Goal: Transaction & Acquisition: Purchase product/service

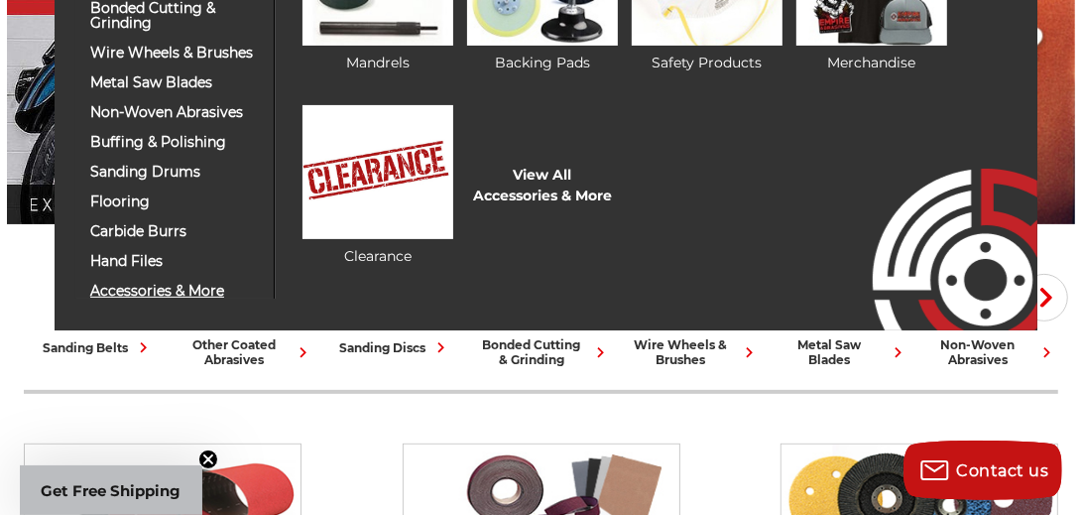
scroll to position [210, 0]
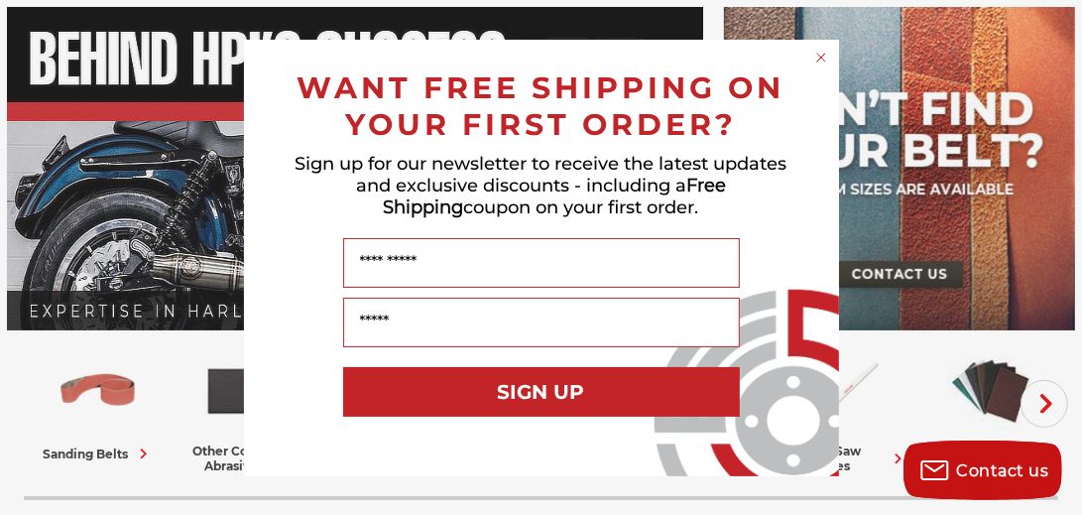
click at [821, 61] on circle "Close dialog" at bounding box center [820, 57] width 19 height 19
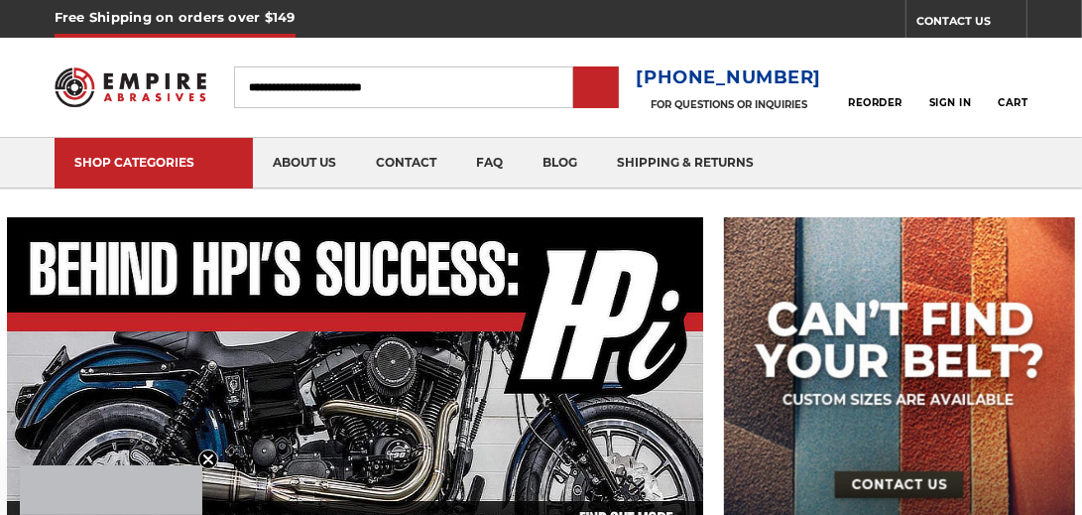
click at [184, 161] on div "SHOP CATEGORIES" at bounding box center [153, 162] width 159 height 15
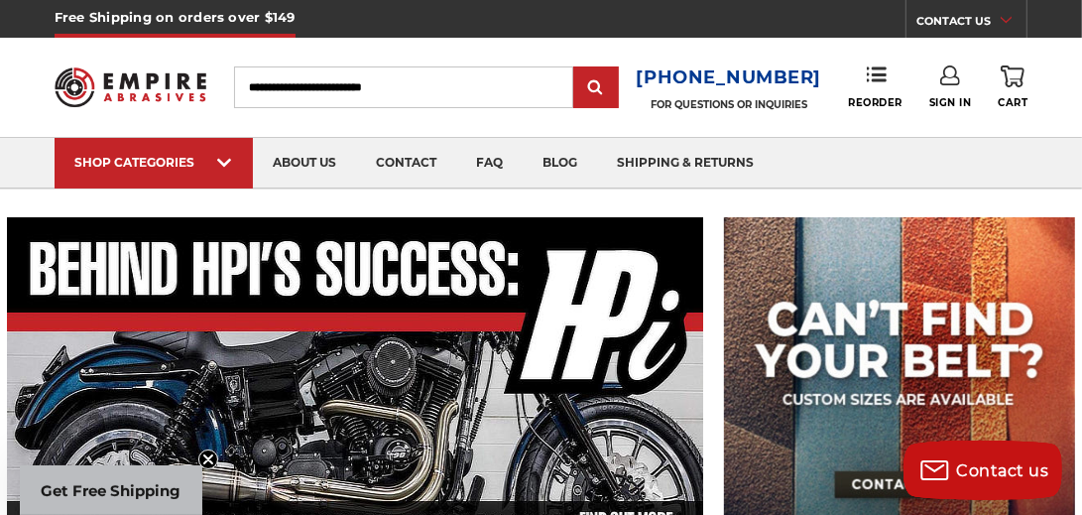
click at [229, 164] on span at bounding box center [225, 165] width 16 height 20
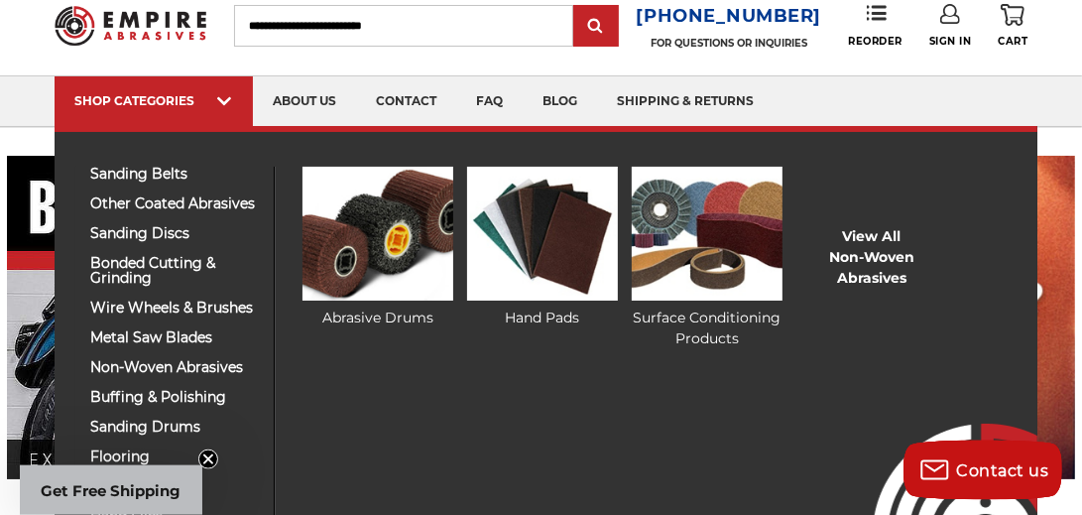
scroll to position [105, 0]
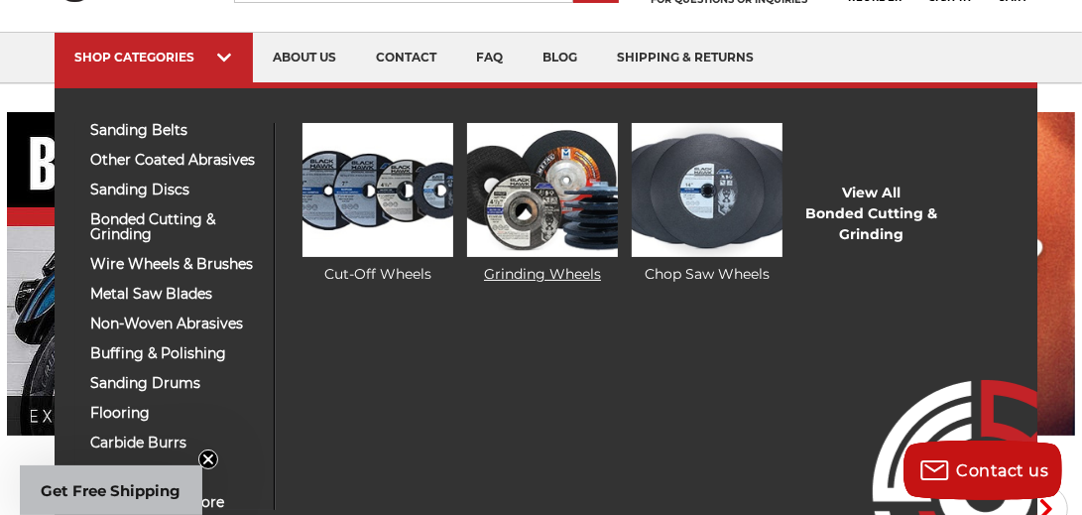
click at [525, 278] on link "Grinding Wheels" at bounding box center [542, 204] width 151 height 162
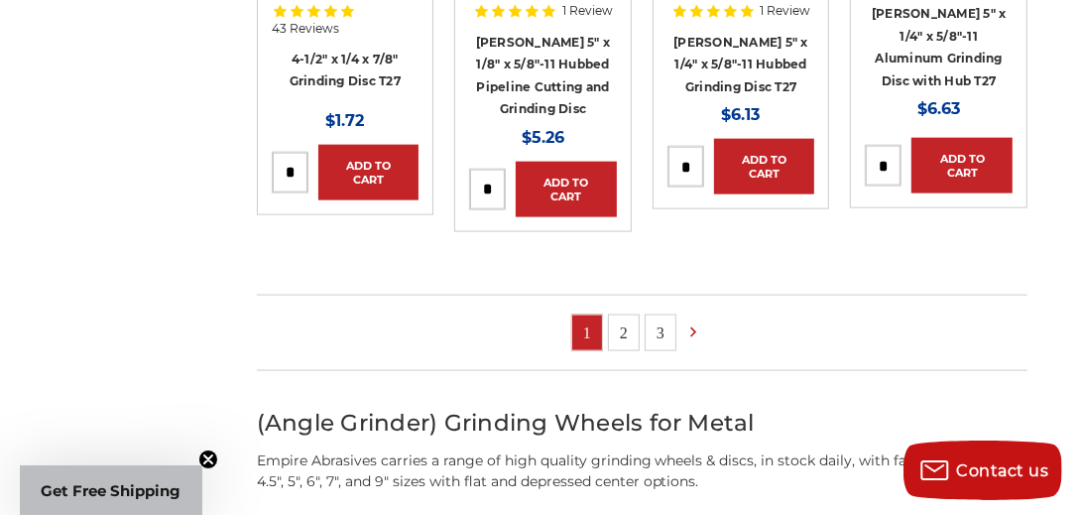
scroll to position [1583, 0]
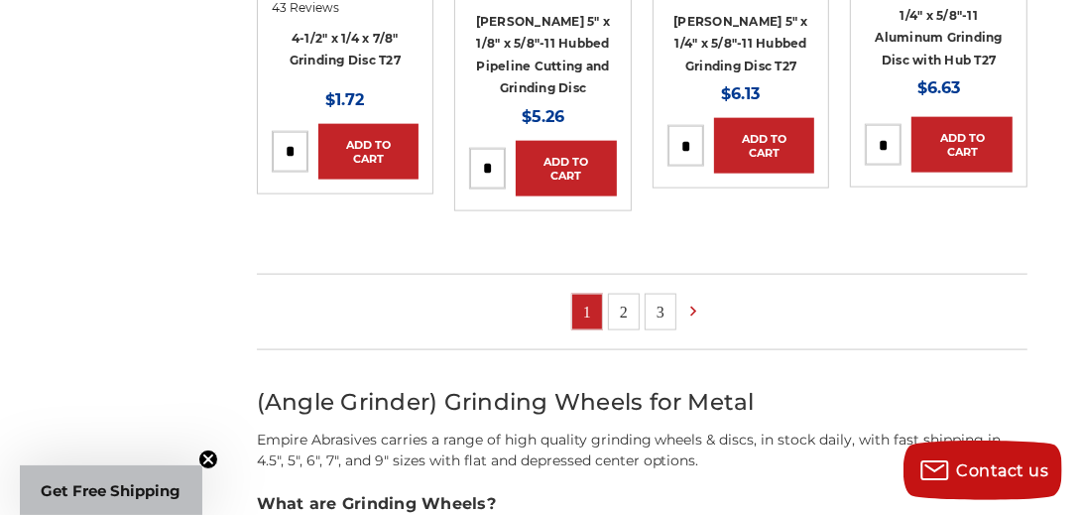
click at [625, 295] on link "2" at bounding box center [624, 312] width 30 height 35
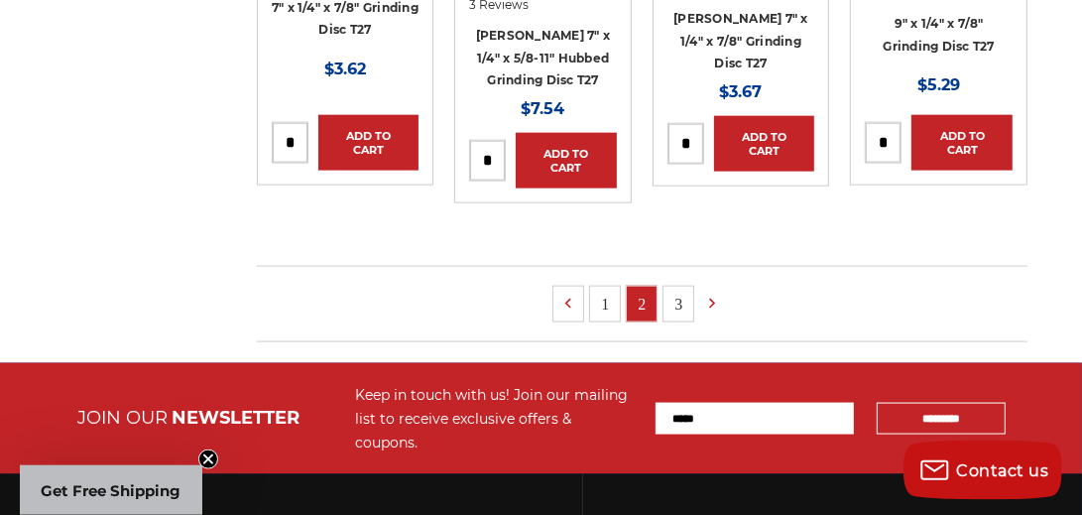
scroll to position [1583, 0]
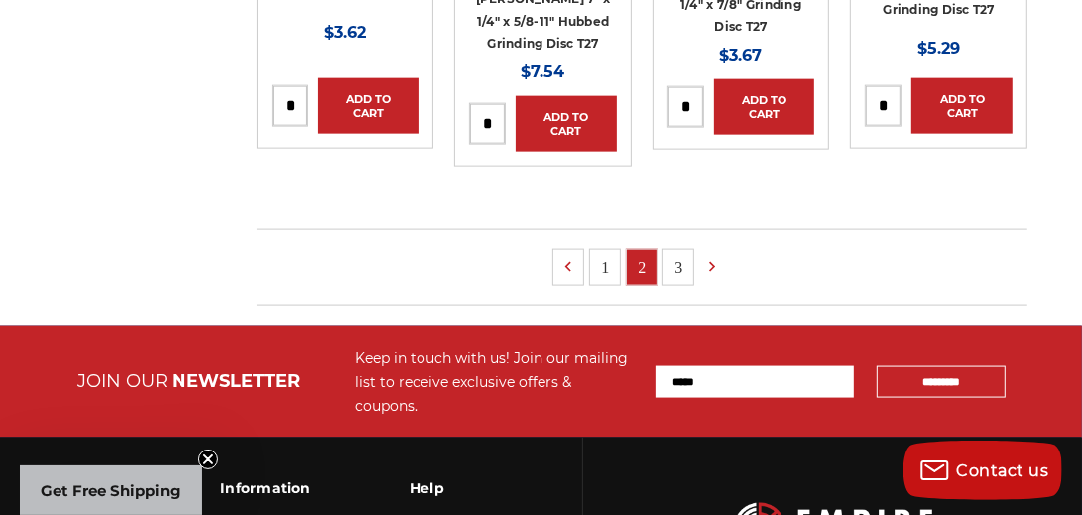
click at [674, 250] on link "3" at bounding box center [679, 267] width 30 height 35
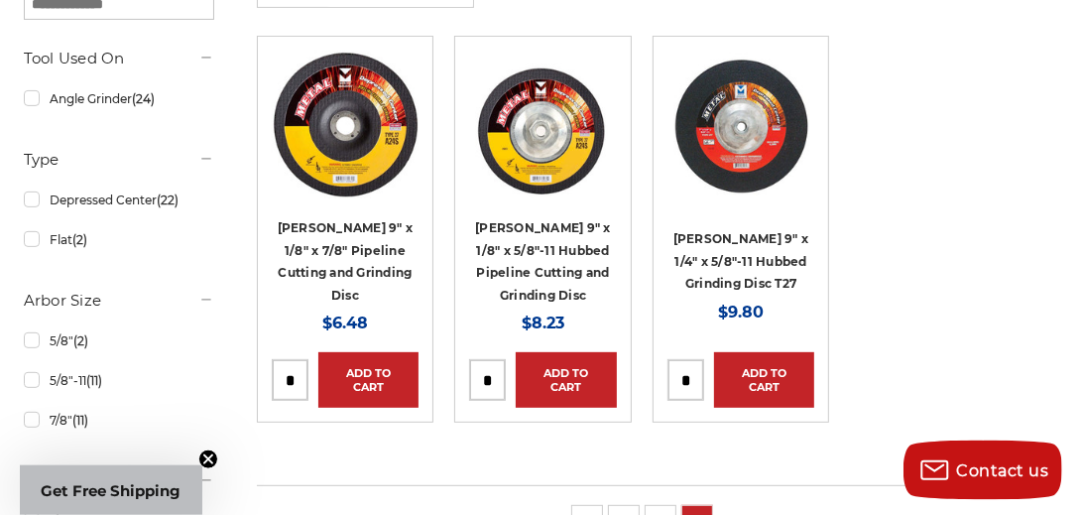
scroll to position [422, 0]
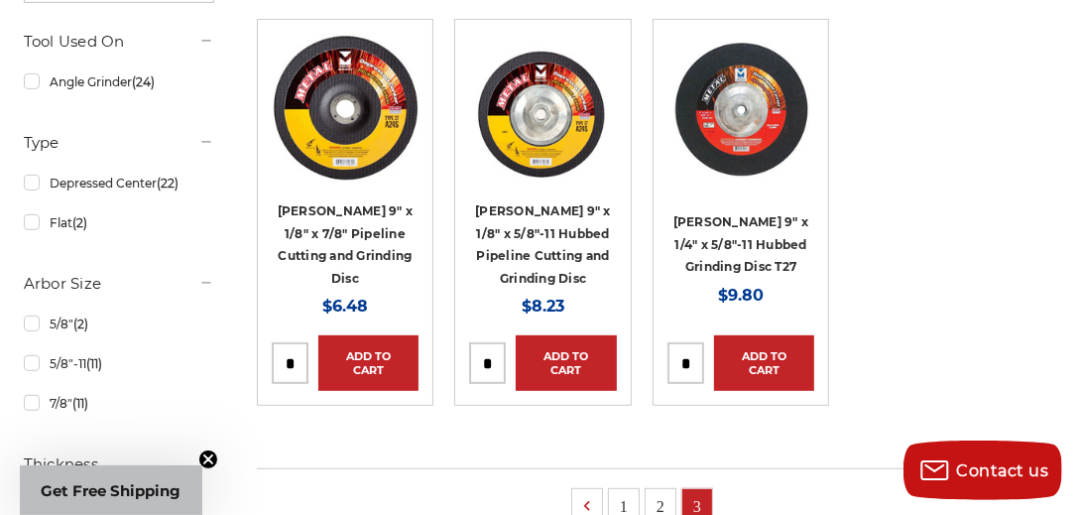
scroll to position [1000, 0]
